Goal: Information Seeking & Learning: Learn about a topic

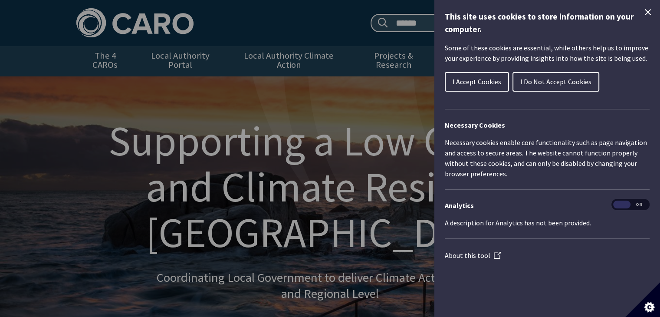
click at [557, 87] on button "I Do Not Accept Cookies" at bounding box center [555, 82] width 87 height 20
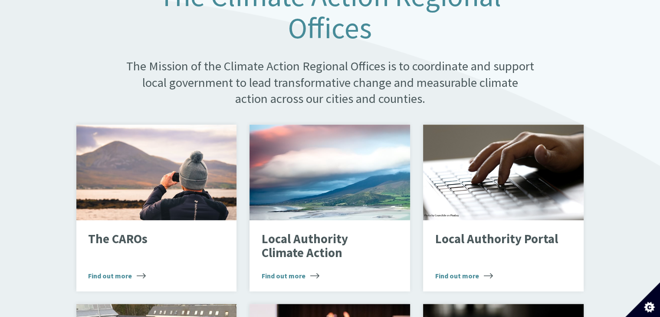
scroll to position [520, 0]
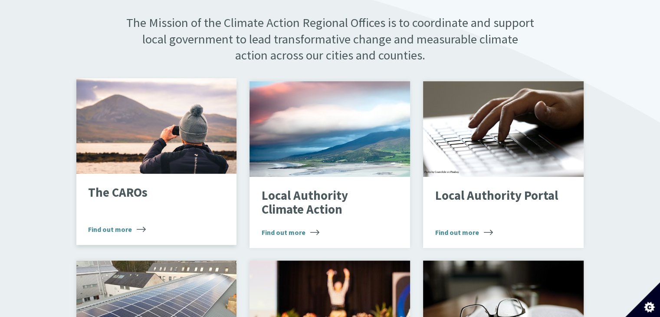
click at [133, 224] on span "Find out more" at bounding box center [117, 229] width 58 height 10
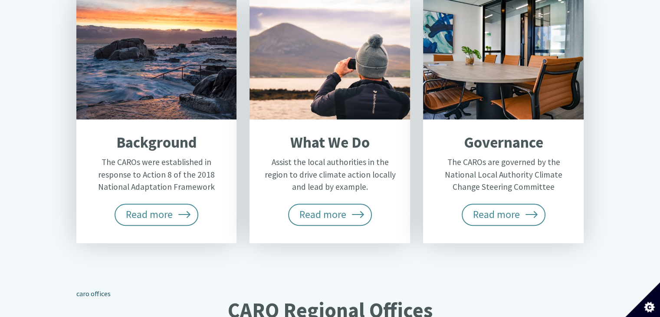
scroll to position [390, 0]
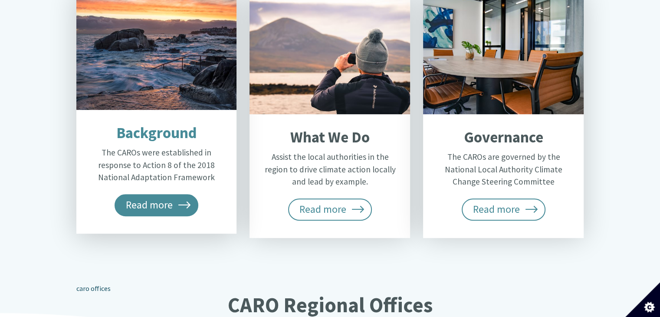
click at [139, 194] on span "Read more" at bounding box center [156, 205] width 84 height 22
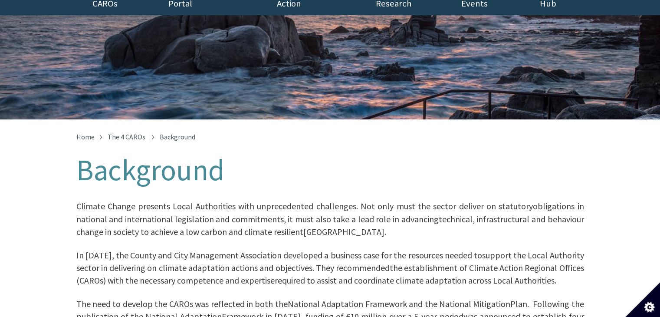
scroll to position [130, 0]
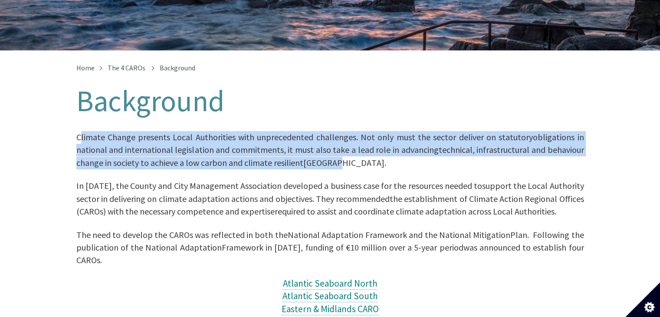
drag, startPoint x: 81, startPoint y: 127, endPoint x: 546, endPoint y: 150, distance: 465.9
click at [546, 150] on p "​ Climate Change presents Local Authorities with unprecedented challenges. Not …" at bounding box center [329, 150] width 507 height 38
copy span "limate Change presents Local Authorities with unprecedented challenges. Not onl…"
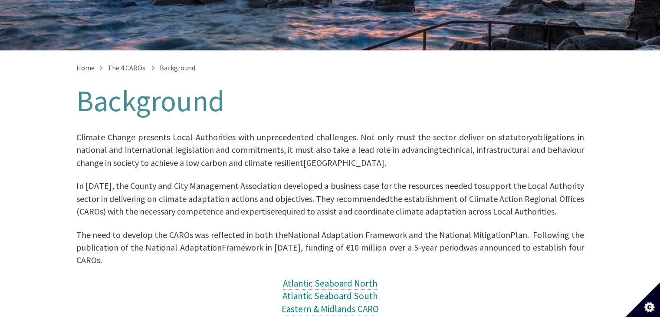
click at [281, 187] on span "support the Local Authority sector in delivering on climate adaptation actions …" at bounding box center [329, 191] width 507 height 23
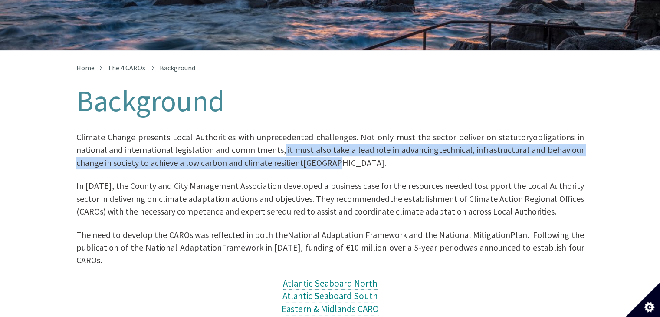
drag, startPoint x: 283, startPoint y: 141, endPoint x: 334, endPoint y: 150, distance: 51.9
click at [334, 150] on p "​ Climate Change presents Local Authorities with unprecedented challenges. Not …" at bounding box center [329, 150] width 507 height 38
copy span "it must also take a lead role in advancing technical, infrastructural and behav…"
